Goal: Contribute content: Add original content to the website for others to see

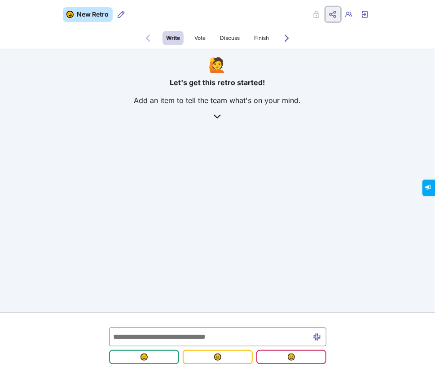
click at [334, 17] on icon "Share menu" at bounding box center [332, 14] width 7 height 7
click at [310, 34] on span "Copy Copy link" at bounding box center [303, 33] width 49 height 11
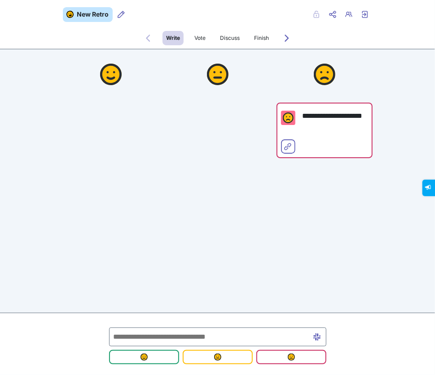
click at [158, 339] on input "text" at bounding box center [217, 337] width 217 height 19
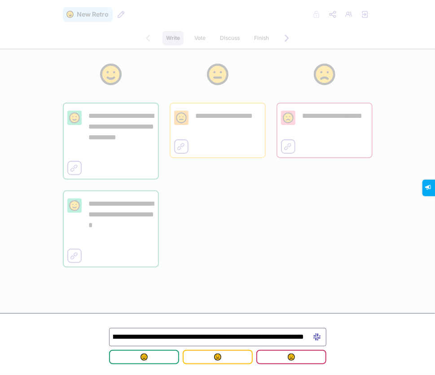
scroll to position [0, 158]
type input "**********"
click at [238, 358] on span "submit" at bounding box center [218, 357] width 56 height 7
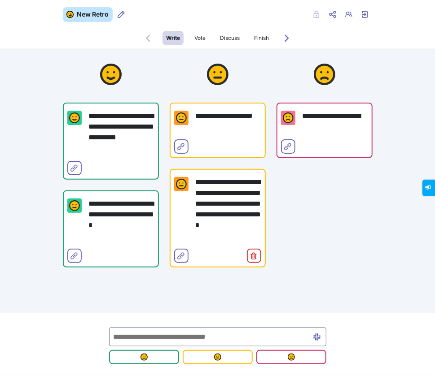
click at [228, 337] on input "text" at bounding box center [217, 337] width 217 height 19
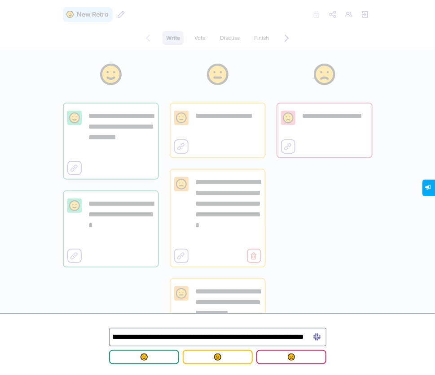
scroll to position [0, 56]
type input "**********"
click at [280, 362] on button "submit" at bounding box center [291, 357] width 70 height 14
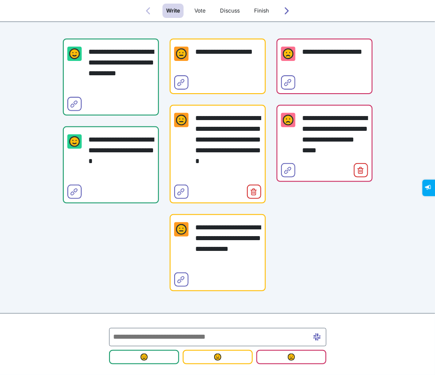
scroll to position [66, 0]
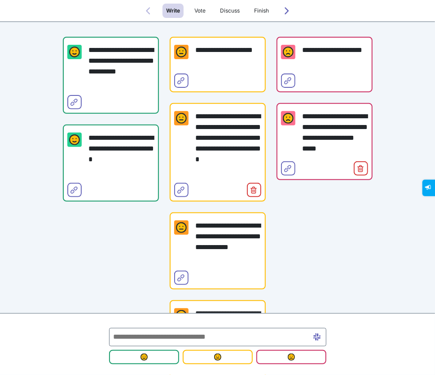
click at [225, 336] on input "text" at bounding box center [217, 337] width 217 height 18
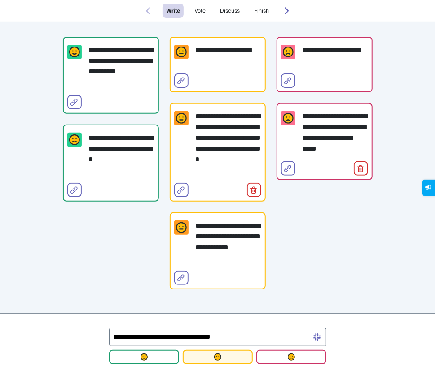
type input "**********"
click at [228, 361] on span "submit" at bounding box center [218, 357] width 56 height 7
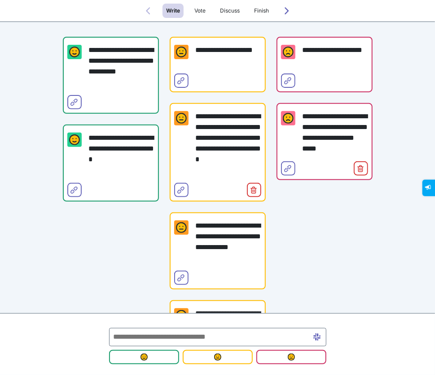
click at [199, 340] on input "text" at bounding box center [217, 337] width 217 height 18
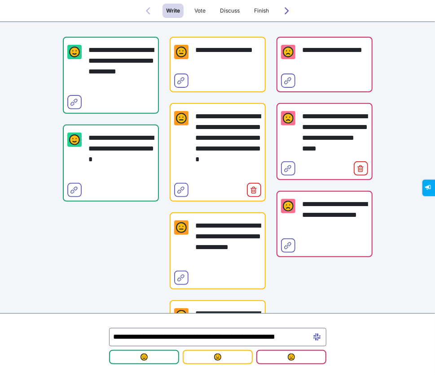
scroll to position [0, 22]
type input "**********"
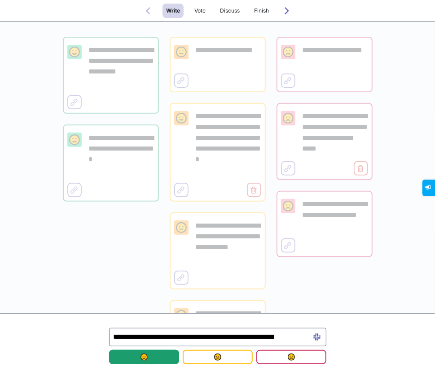
click at [144, 359] on img "submit" at bounding box center [143, 357] width 7 height 7
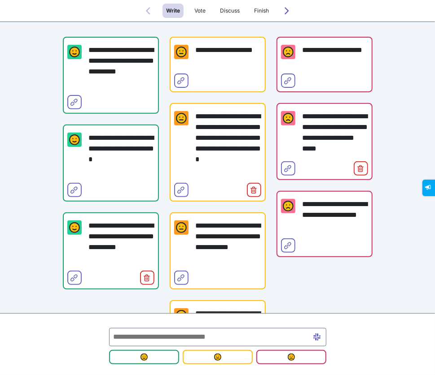
click at [198, 339] on input "text" at bounding box center [217, 337] width 217 height 18
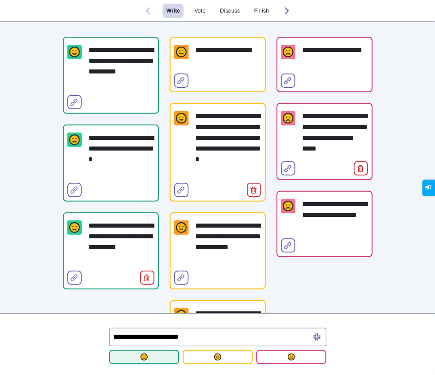
type input "**********"
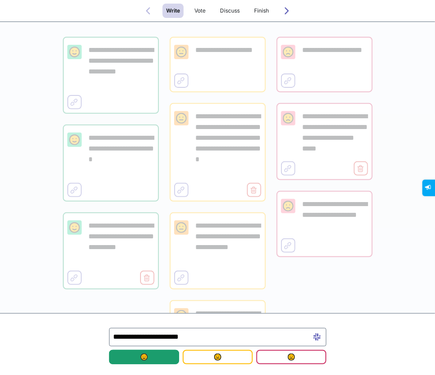
click at [157, 361] on span "submit" at bounding box center [144, 357] width 56 height 7
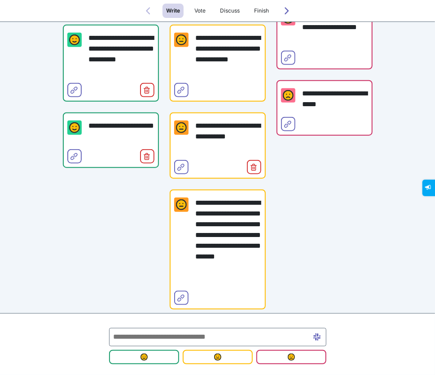
scroll to position [262, 0]
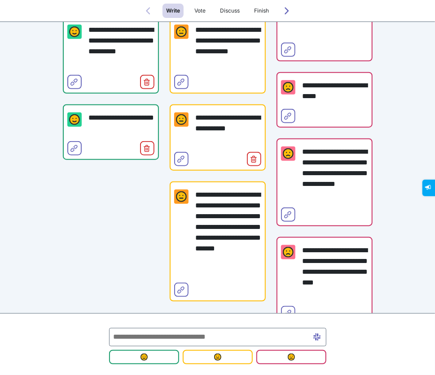
click at [196, 338] on input "text" at bounding box center [217, 337] width 217 height 18
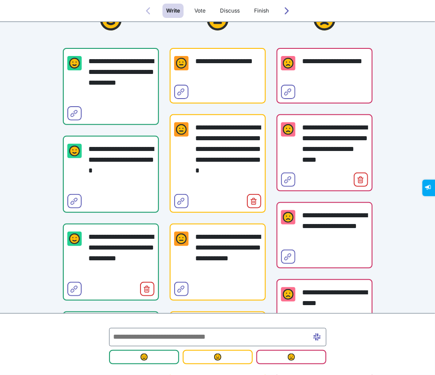
scroll to position [54, 0]
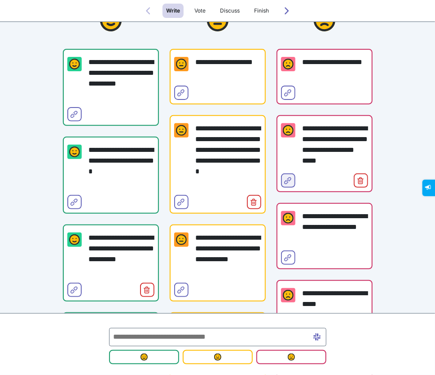
click at [290, 177] on icon "Select for merge" at bounding box center [287, 180] width 7 height 7
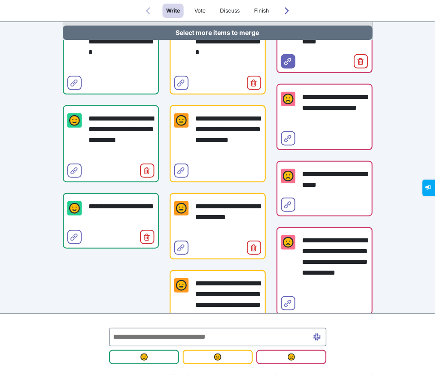
scroll to position [192, 0]
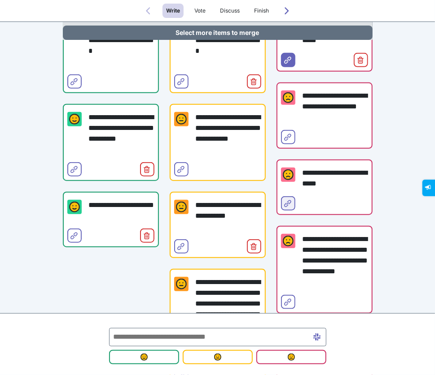
click at [288, 205] on icon "Select for merge" at bounding box center [287, 203] width 7 height 7
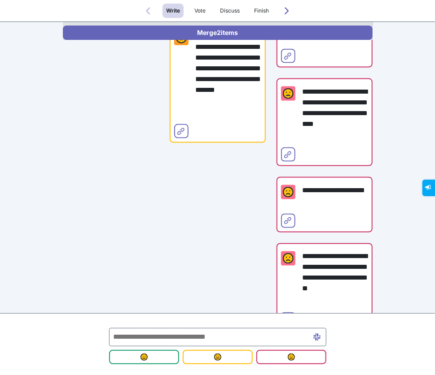
scroll to position [466, 0]
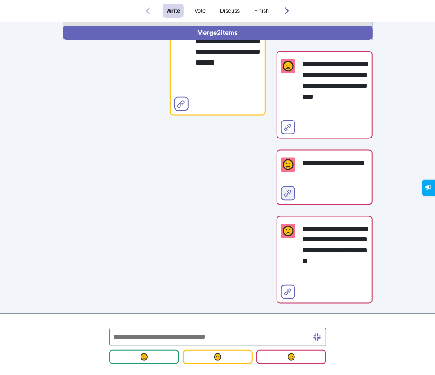
click at [288, 191] on icon "Select for merge" at bounding box center [287, 193] width 7 height 7
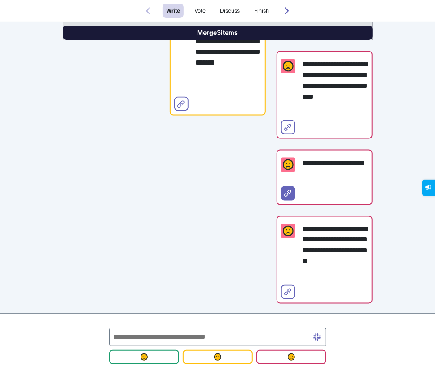
click at [239, 29] on button "Merge 3 items" at bounding box center [217, 33] width 309 height 14
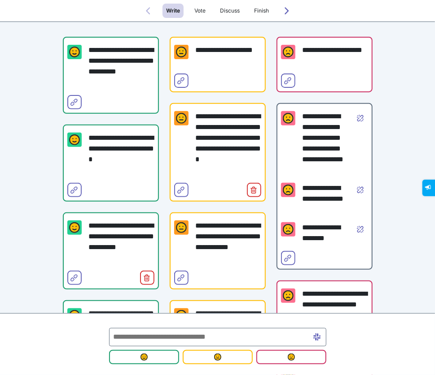
scroll to position [73, 0]
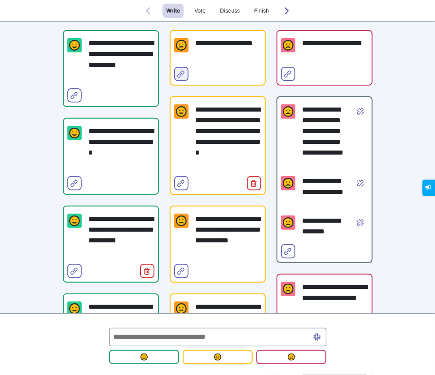
click at [179, 72] on icon "Select for merge" at bounding box center [181, 73] width 7 height 7
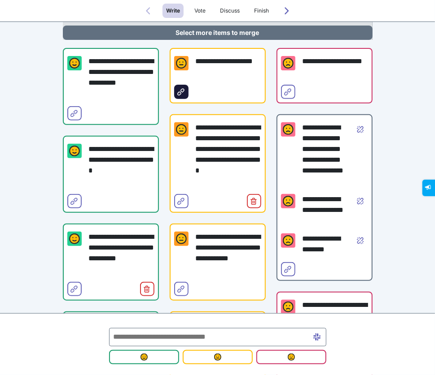
scroll to position [91, 0]
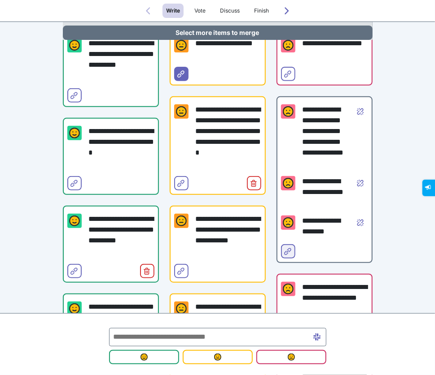
click at [289, 250] on icon "Select for merge" at bounding box center [287, 251] width 7 height 7
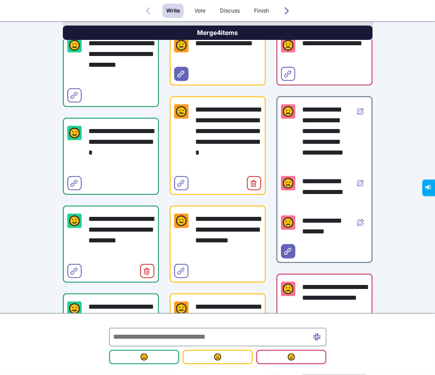
click at [249, 29] on button "Merge 4 items" at bounding box center [217, 33] width 309 height 14
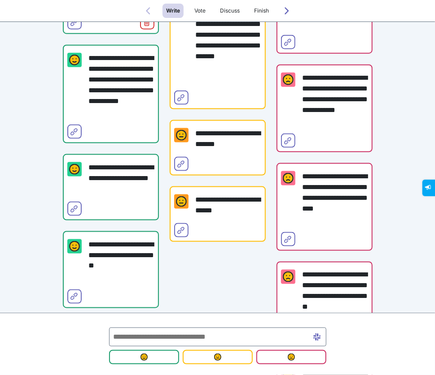
scroll to position [390, 0]
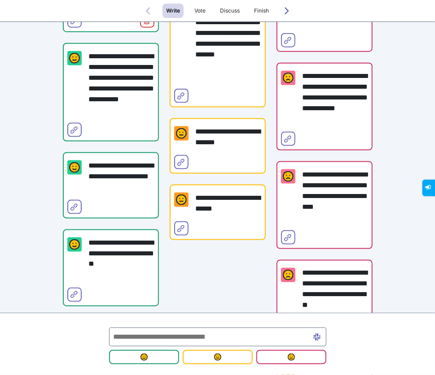
drag, startPoint x: 402, startPoint y: 235, endPoint x: 401, endPoint y: 220, distance: 14.9
click at [401, 220] on div "**********" at bounding box center [217, 82] width 435 height 944
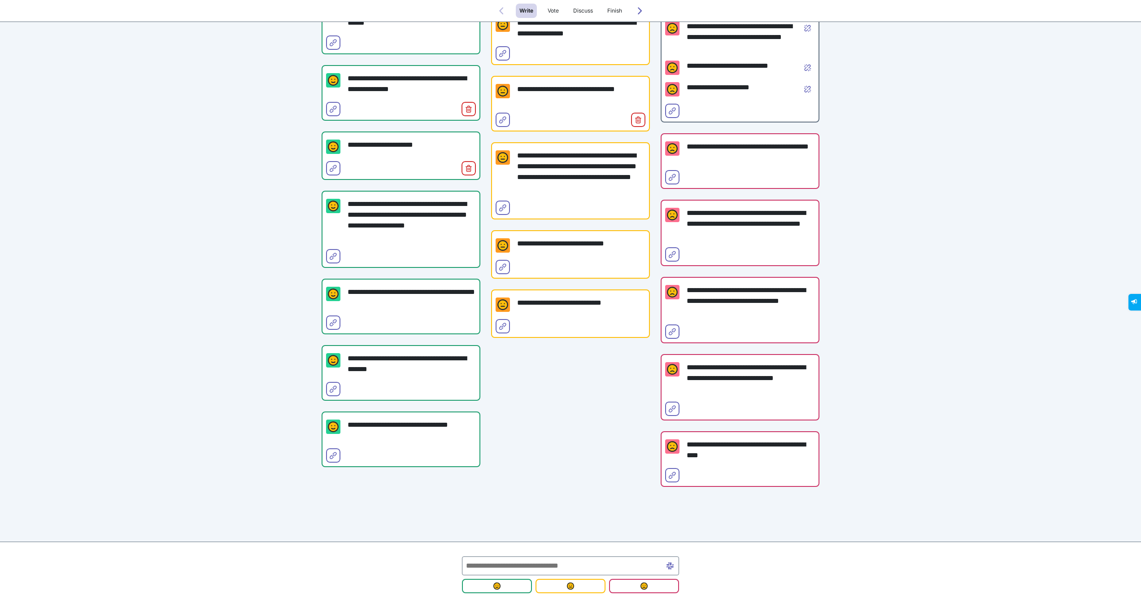
scroll to position [171, 0]
click at [226, 376] on div "**********" at bounding box center [570, 216] width 1141 height 775
